Goal: Browse casually

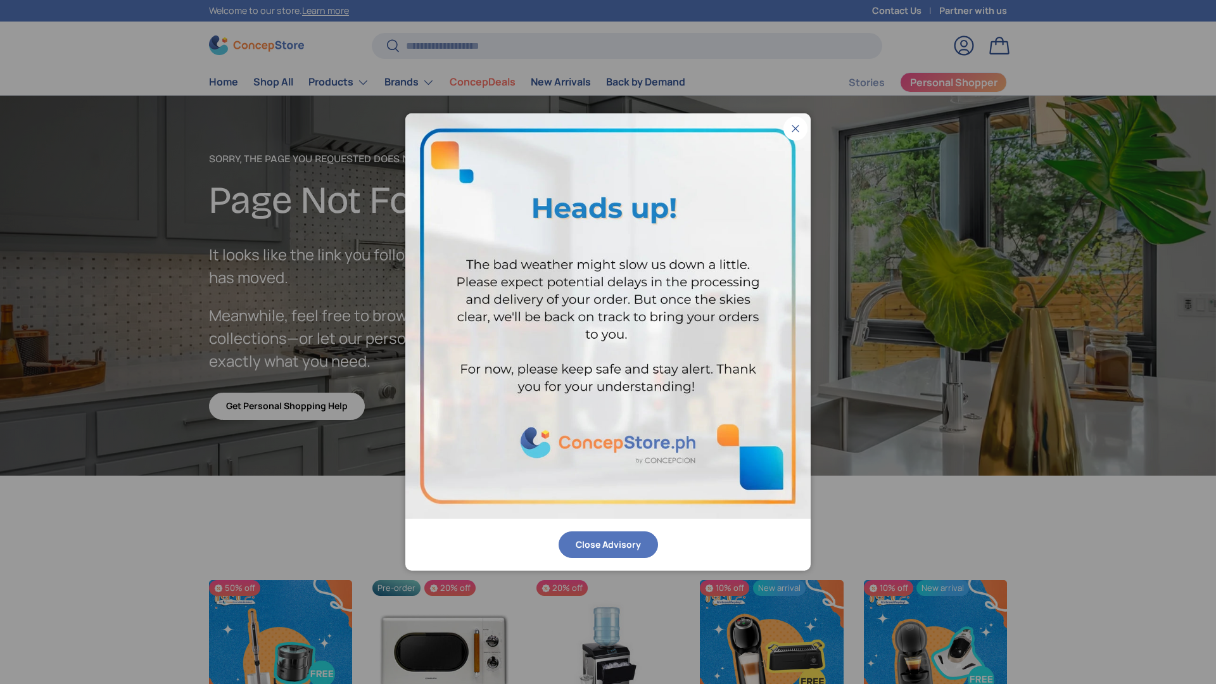
scroll to position [2201, 5177]
